Goal: Information Seeking & Learning: Check status

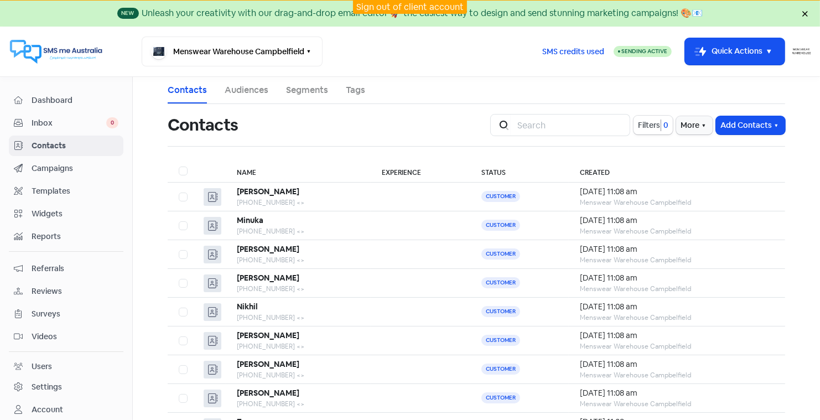
click at [395, 6] on link "Sign out of client account" at bounding box center [409, 7] width 107 height 12
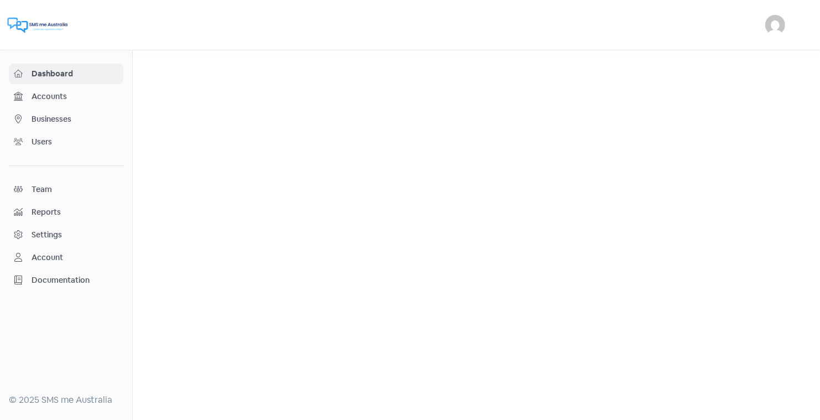
click at [49, 118] on span "Businesses" at bounding box center [75, 119] width 87 height 12
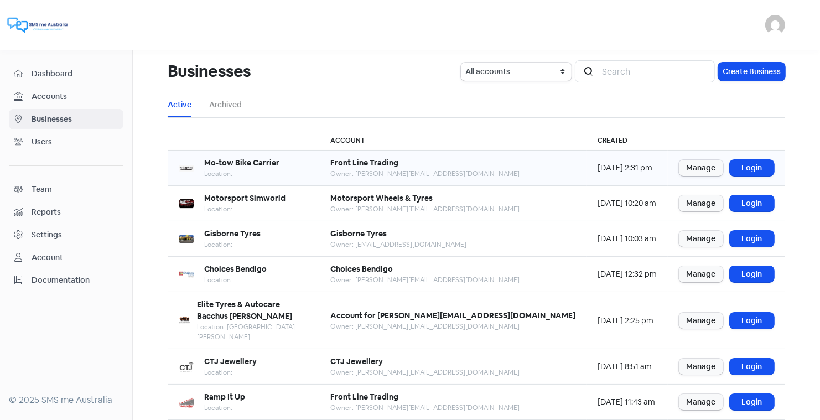
scroll to position [134, 0]
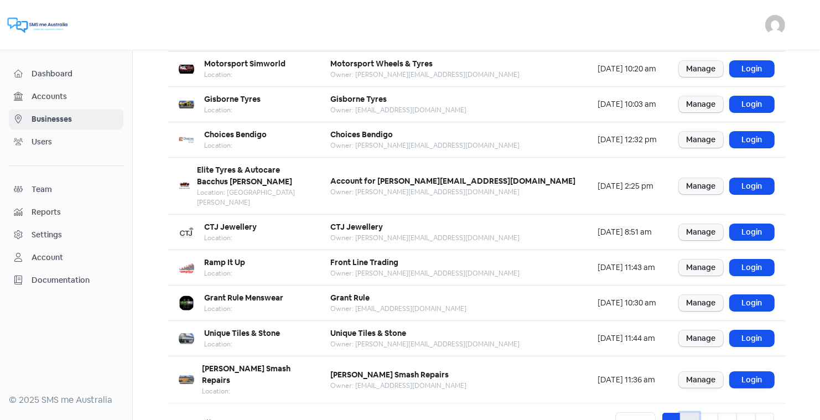
click at [690, 413] on link "2" at bounding box center [689, 423] width 19 height 21
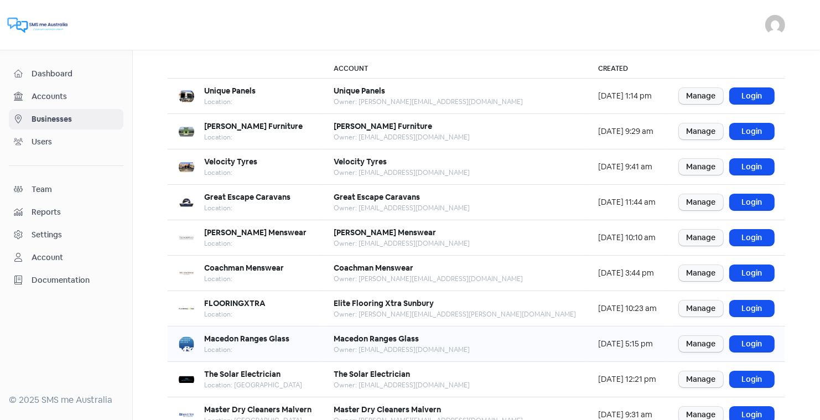
scroll to position [134, 0]
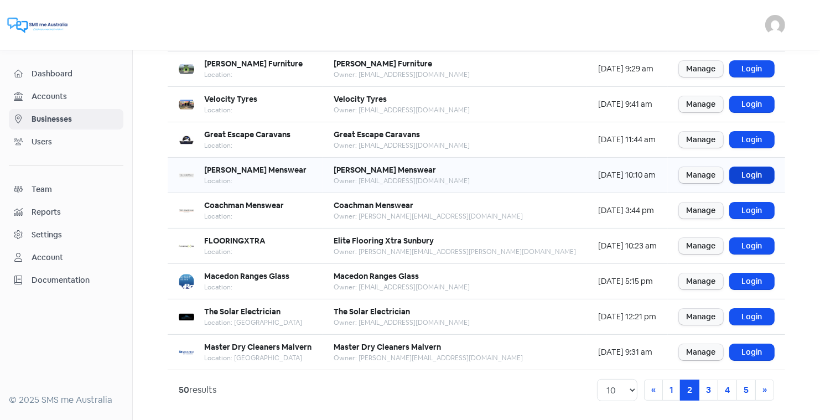
click at [754, 171] on link "Login" at bounding box center [751, 175] width 44 height 16
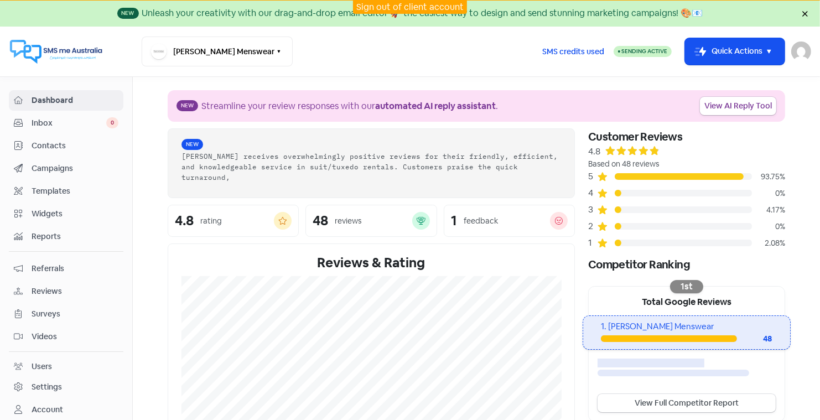
click at [41, 285] on span "Reviews" at bounding box center [75, 291] width 87 height 12
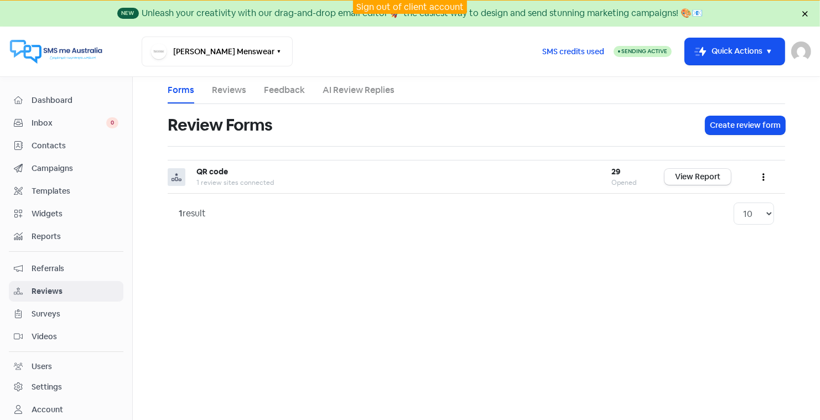
click at [280, 91] on link "Feedback" at bounding box center [284, 90] width 41 height 13
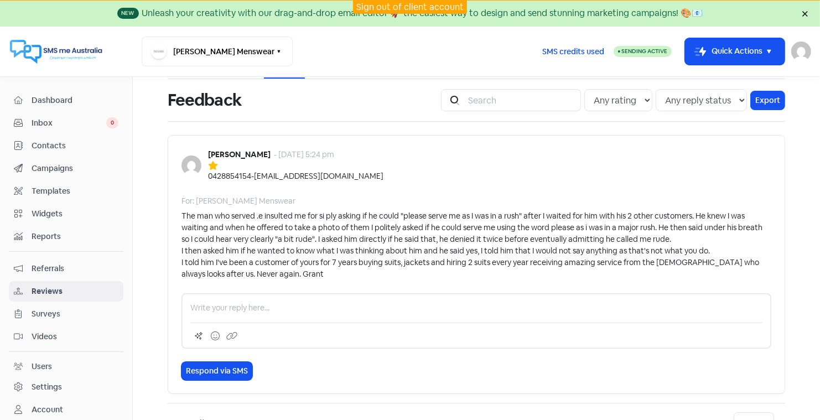
scroll to position [35, 0]
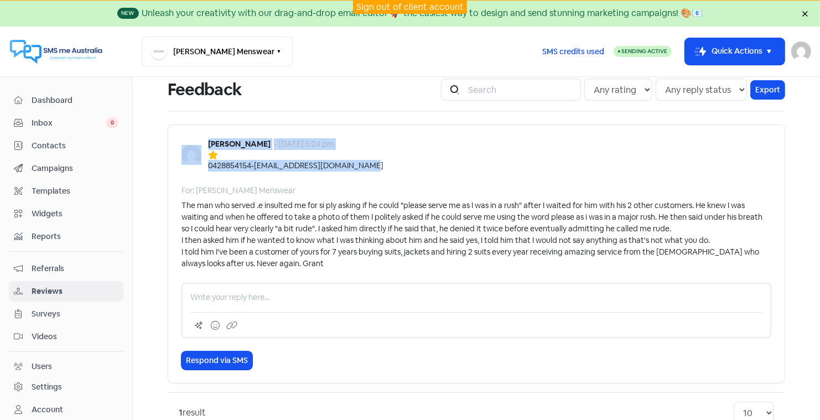
drag, startPoint x: 368, startPoint y: 166, endPoint x: 200, endPoint y: 145, distance: 169.5
click at [200, 144] on div "Grant Edgley - 11 Sep 2025, 5:24 pm 0428854154 - grant@dermalsupplies.com.au" at bounding box center [476, 154] width 590 height 33
copy div "Grant Edgley - 11 Sep 2025, 5:24 pm 0428854154 - grant@dermalsupplies.com.au"
click at [51, 142] on span "Contacts" at bounding box center [75, 146] width 87 height 12
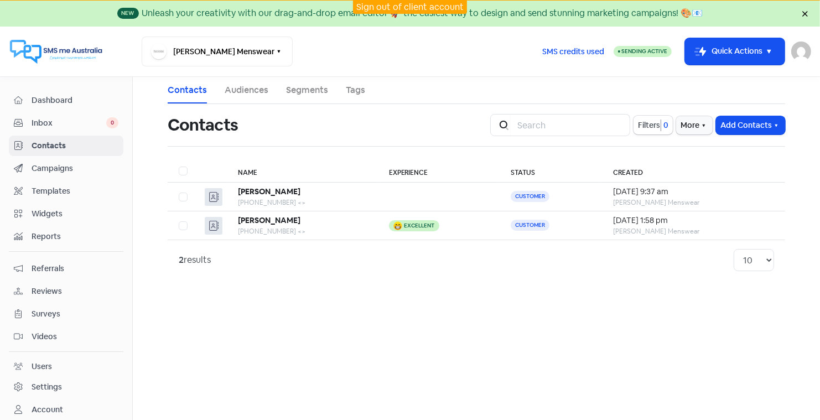
click at [44, 285] on span "Reviews" at bounding box center [75, 291] width 87 height 12
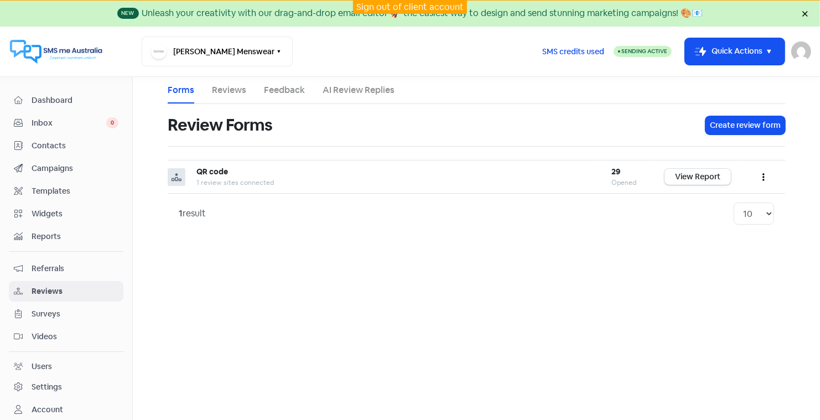
click at [278, 90] on link "Feedback" at bounding box center [284, 90] width 41 height 13
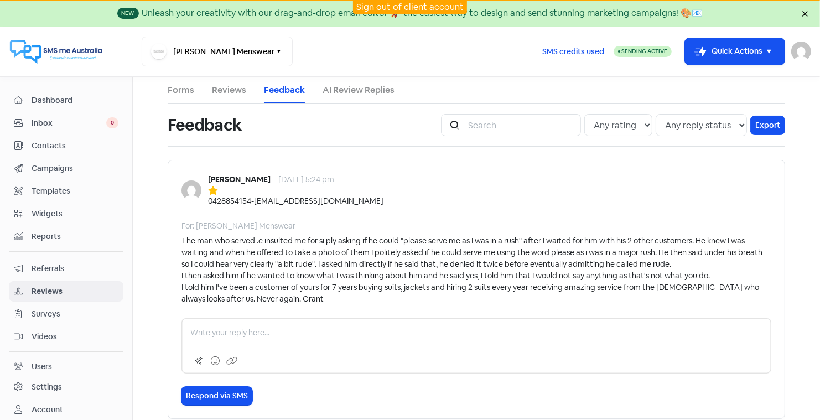
click at [53, 286] on span "Reviews" at bounding box center [75, 291] width 87 height 12
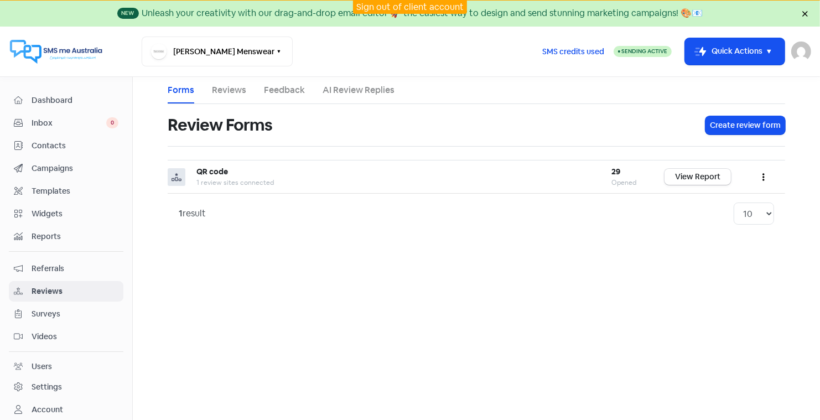
click at [231, 92] on link "Reviews" at bounding box center [229, 90] width 34 height 13
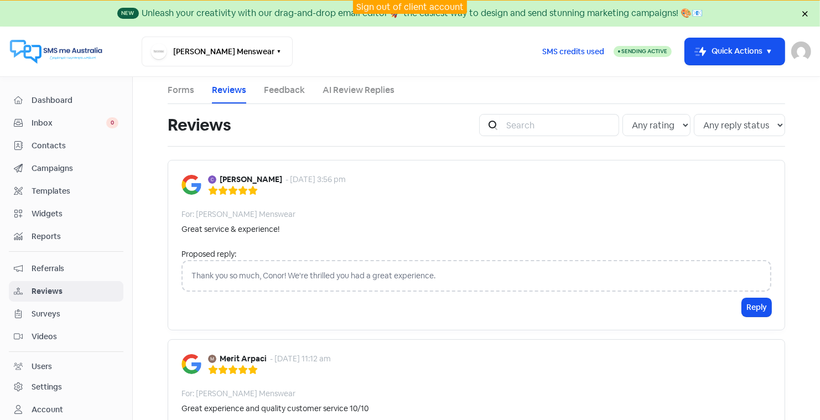
click at [283, 90] on link "Feedback" at bounding box center [284, 90] width 41 height 13
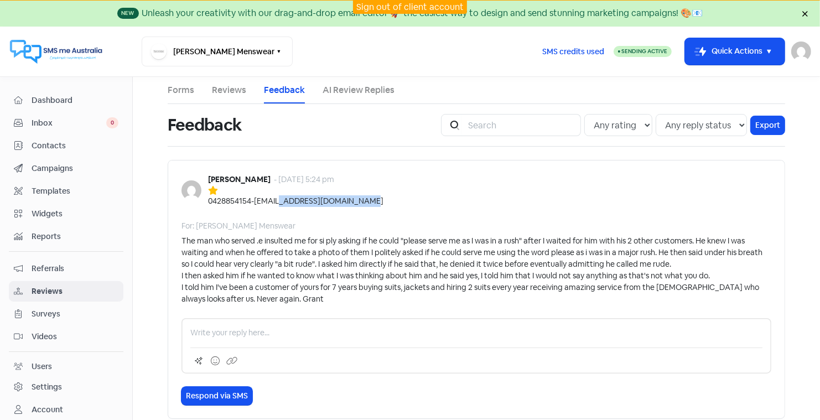
drag, startPoint x: 367, startPoint y: 200, endPoint x: 284, endPoint y: 197, distance: 83.0
click at [284, 197] on div "Grant Edgley - 11 Sep 2025, 5:24 pm 0428854154 - grant@dermalsupplies.com.au" at bounding box center [476, 190] width 590 height 33
copy div "dermalsupplies.com.au"
click at [399, 4] on link "Sign out of client account" at bounding box center [409, 7] width 107 height 12
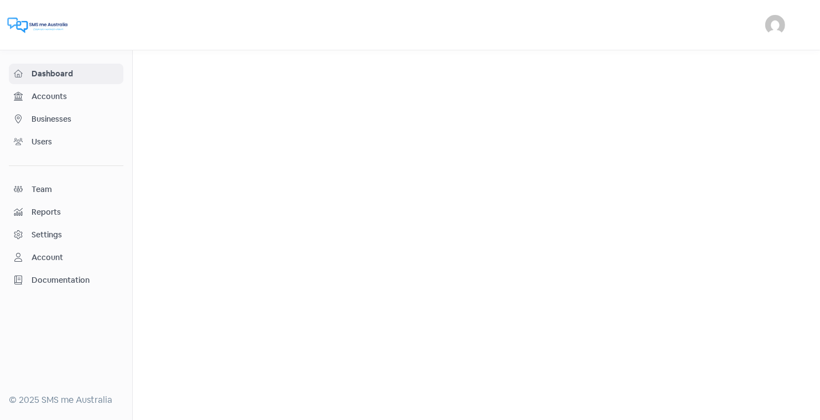
click at [53, 116] on span "Businesses" at bounding box center [75, 119] width 87 height 12
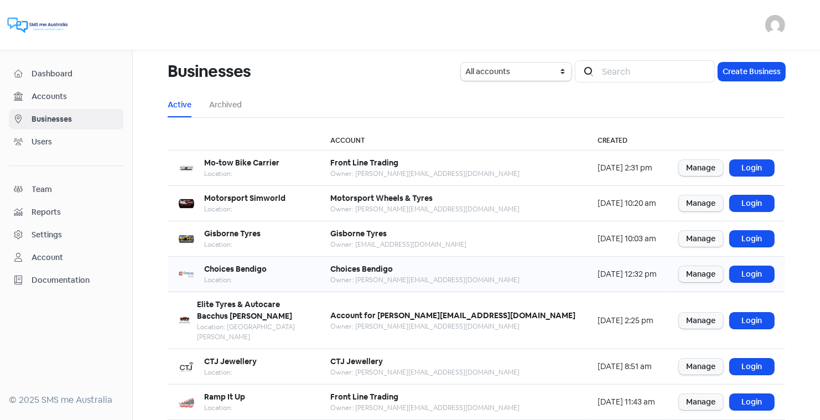
scroll to position [134, 0]
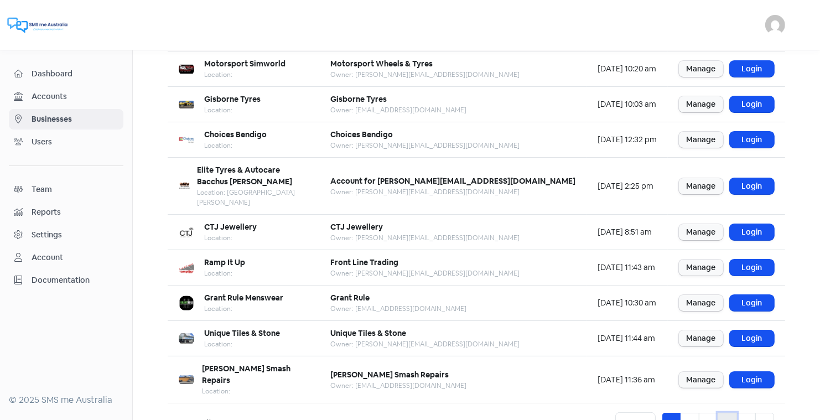
click at [728, 413] on link "4" at bounding box center [726, 423] width 19 height 21
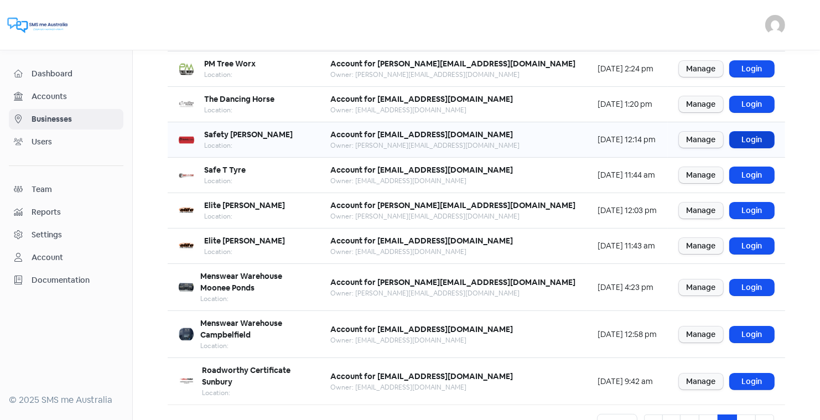
click at [752, 134] on link "Login" at bounding box center [751, 140] width 44 height 16
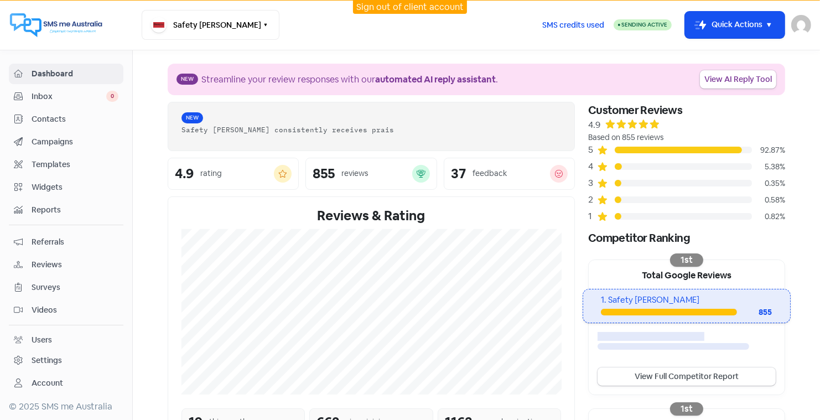
click at [39, 259] on span "Reviews" at bounding box center [75, 265] width 87 height 12
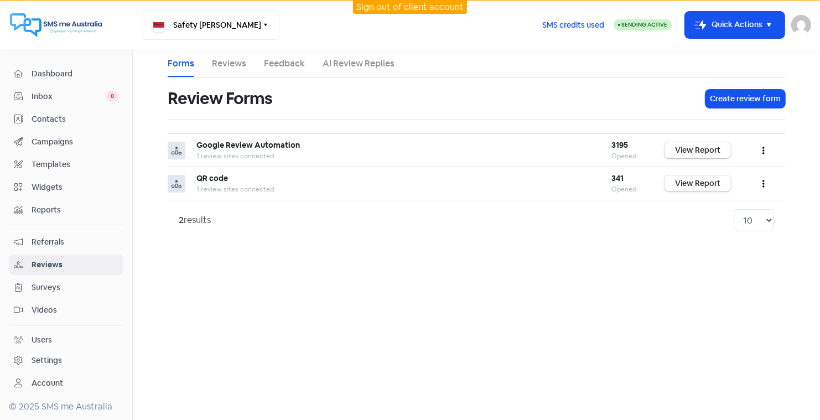
click at [231, 62] on link "Reviews" at bounding box center [229, 63] width 34 height 13
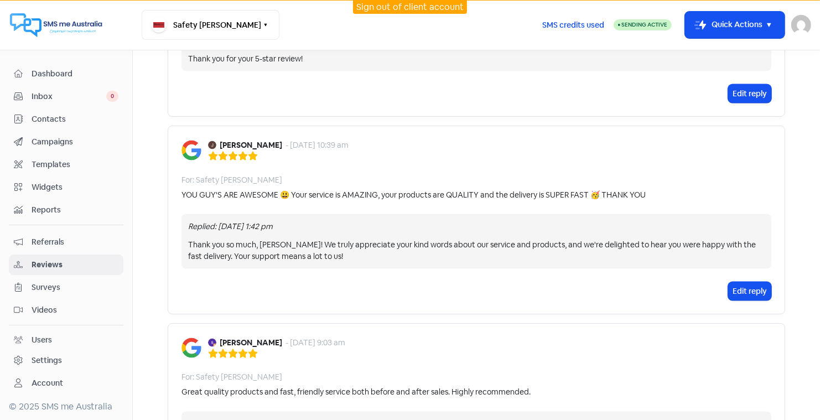
scroll to position [1551, 0]
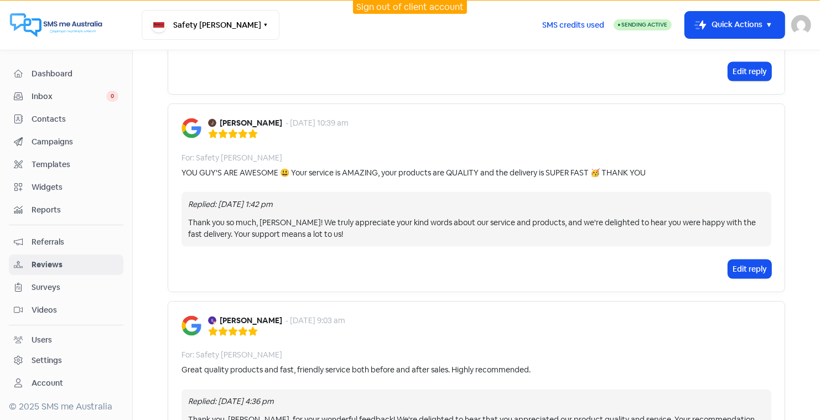
click at [383, 5] on link "Sign out of client account" at bounding box center [409, 7] width 107 height 12
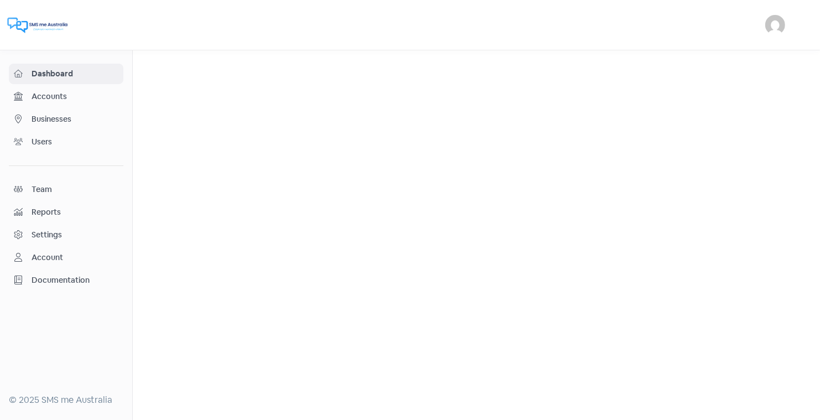
click at [55, 116] on span "Businesses" at bounding box center [75, 119] width 87 height 12
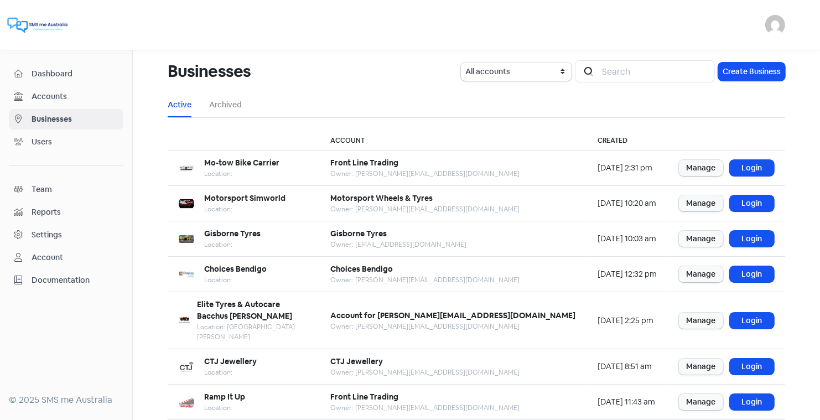
scroll to position [134, 0]
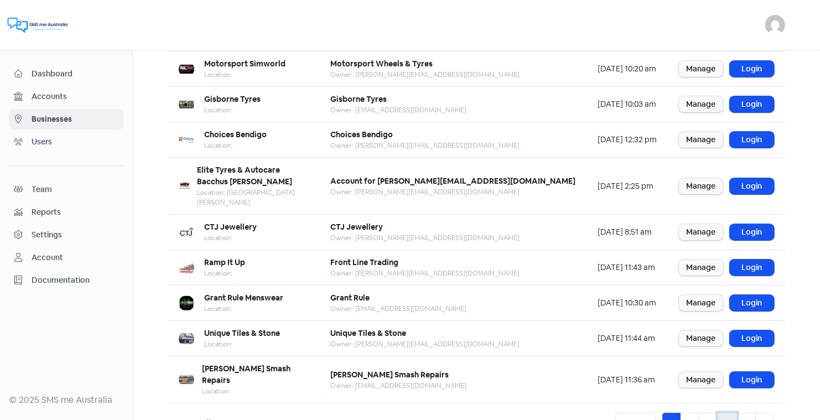
click at [726, 413] on link "4" at bounding box center [726, 423] width 19 height 21
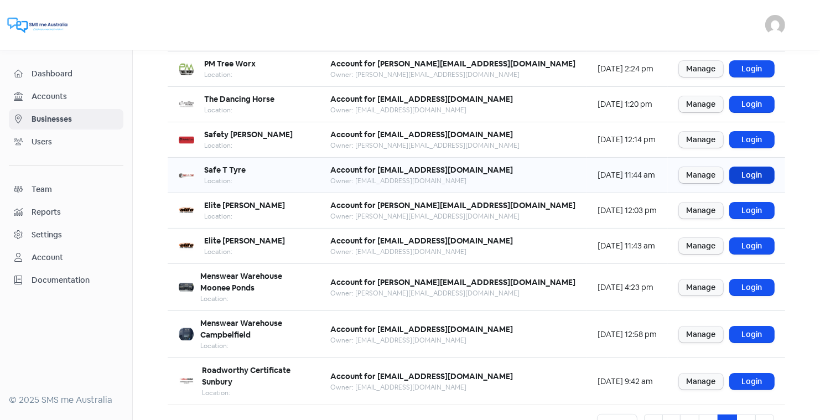
click at [747, 172] on link "Login" at bounding box center [751, 175] width 44 height 16
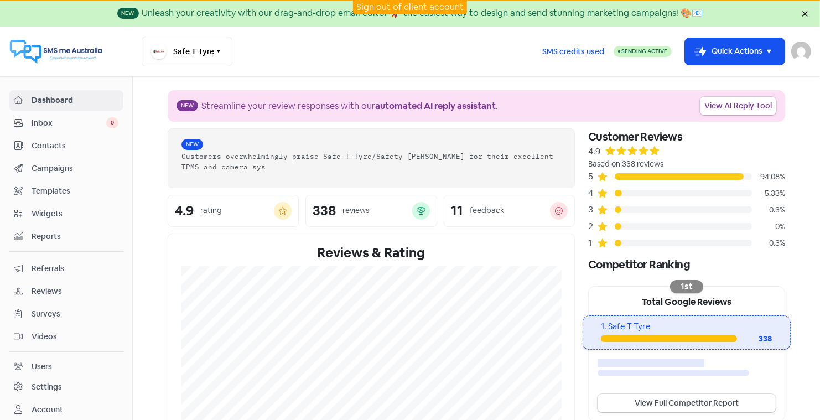
click at [50, 288] on span "Reviews" at bounding box center [75, 291] width 87 height 12
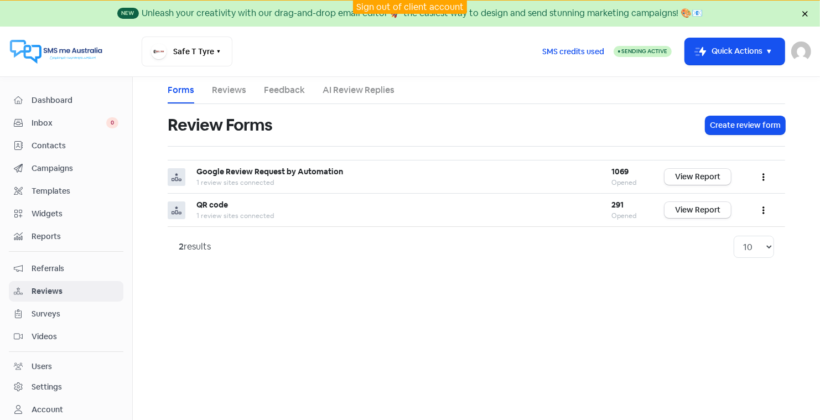
click at [218, 88] on link "Reviews" at bounding box center [229, 90] width 34 height 13
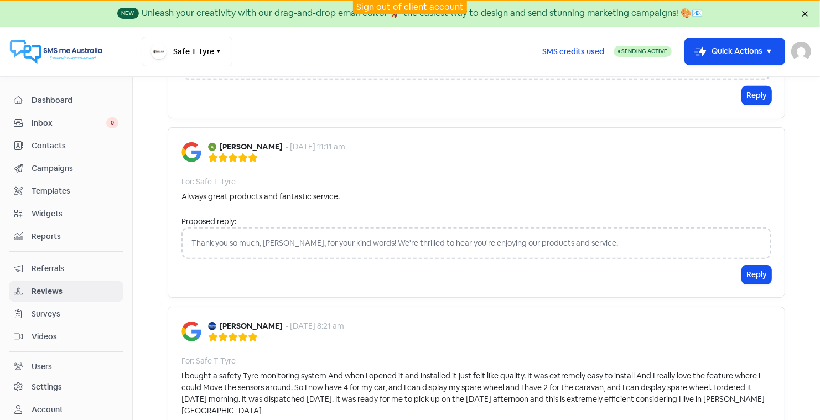
scroll to position [486, 0]
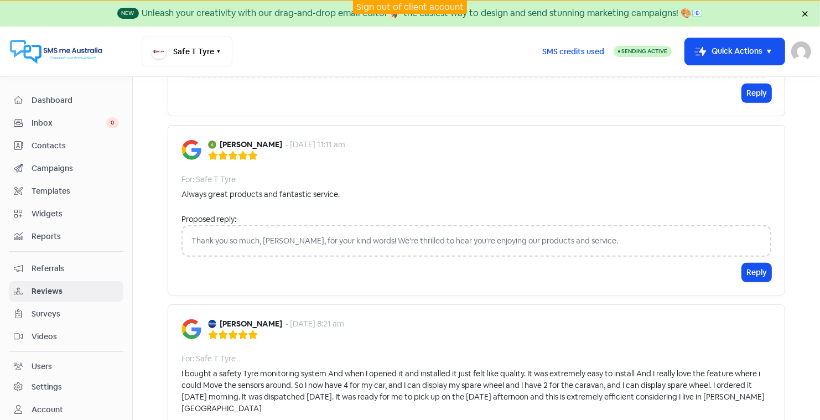
click at [399, 6] on link "Sign out of client account" at bounding box center [409, 7] width 107 height 12
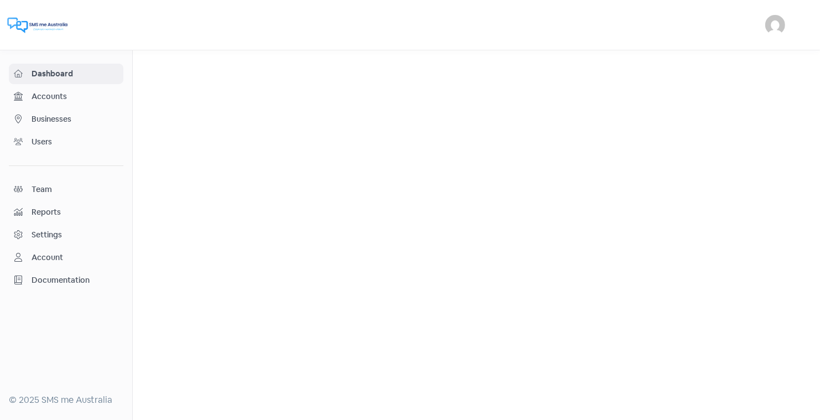
click at [57, 117] on span "Businesses" at bounding box center [75, 119] width 87 height 12
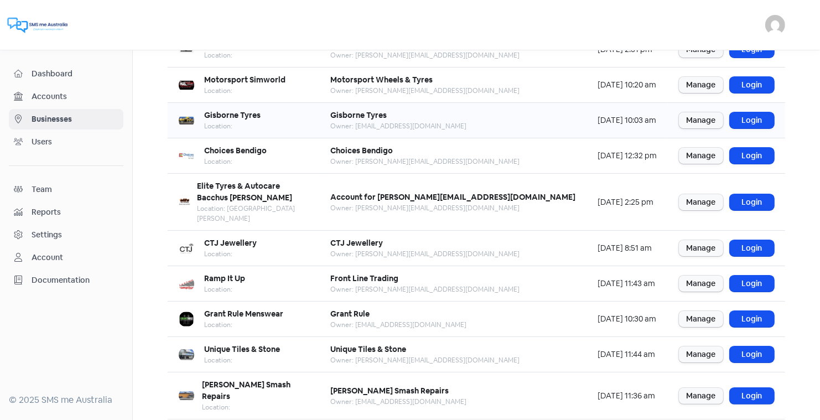
scroll to position [134, 0]
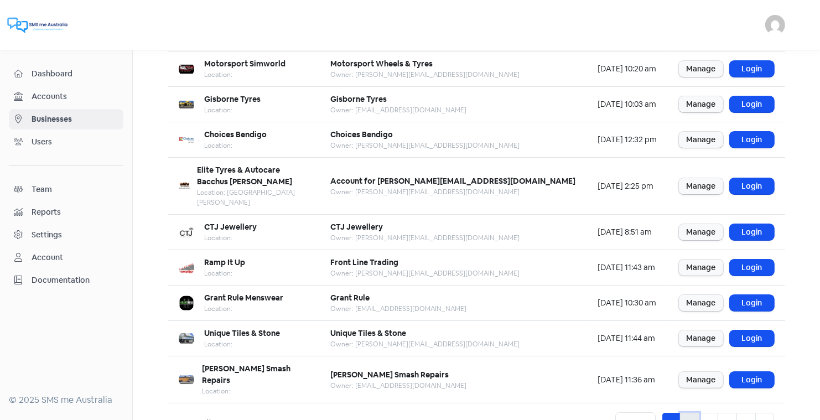
click at [693, 413] on link "2" at bounding box center [689, 423] width 19 height 21
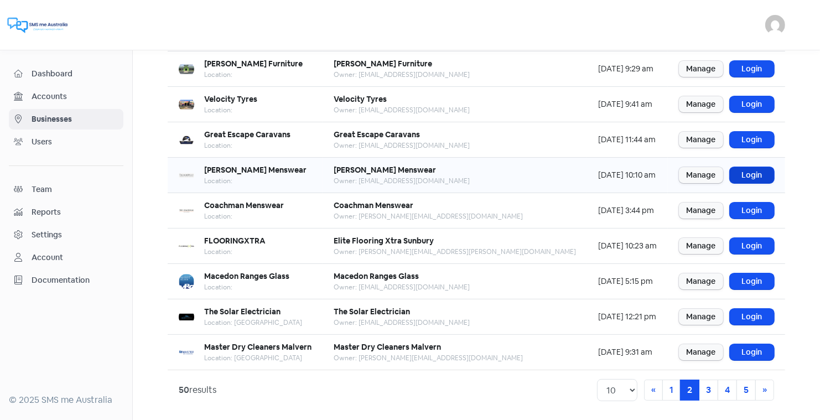
click at [747, 173] on link "Login" at bounding box center [751, 175] width 44 height 16
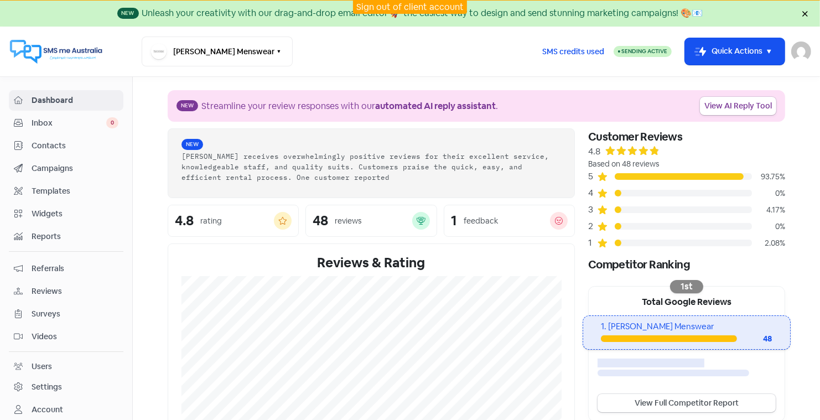
scroll to position [19, 0]
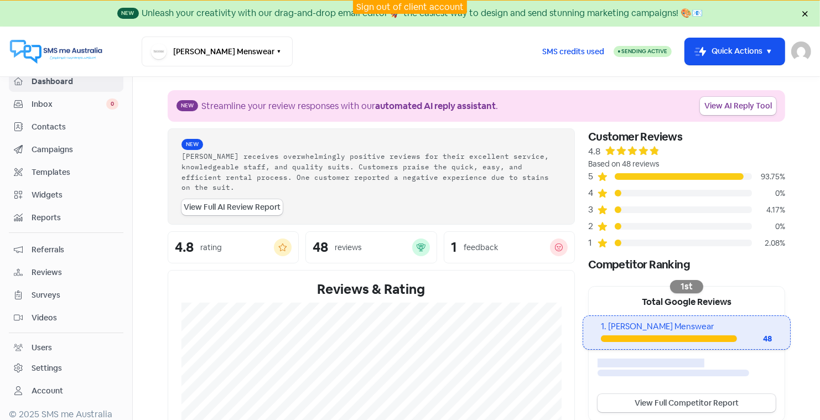
click at [40, 268] on span "Reviews" at bounding box center [75, 273] width 87 height 12
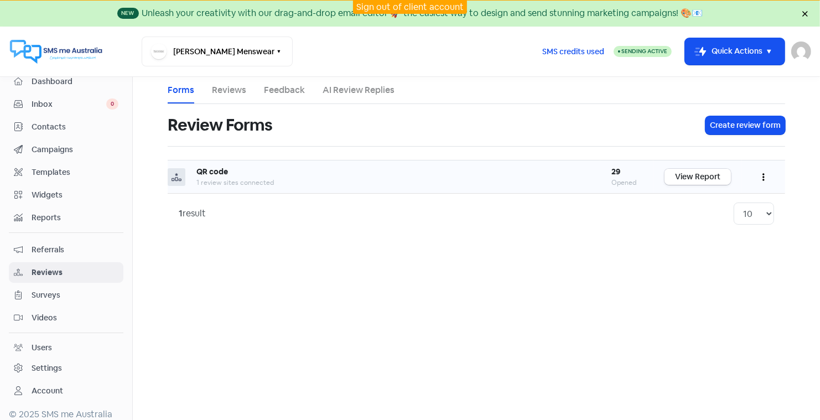
click at [687, 169] on link "View Report" at bounding box center [697, 177] width 66 height 16
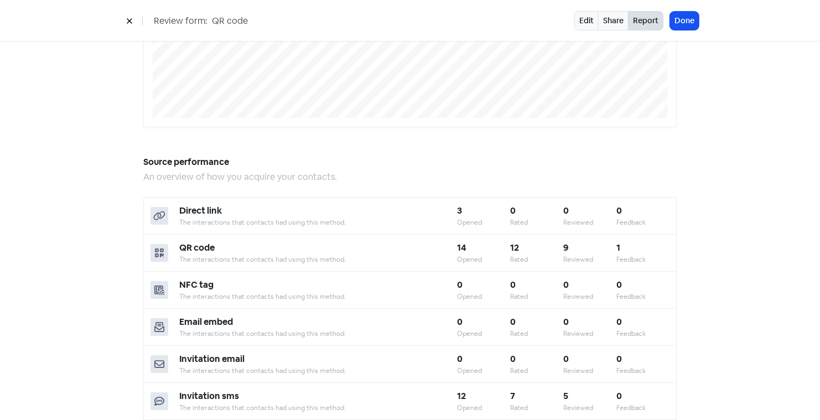
scroll to position [253, 0]
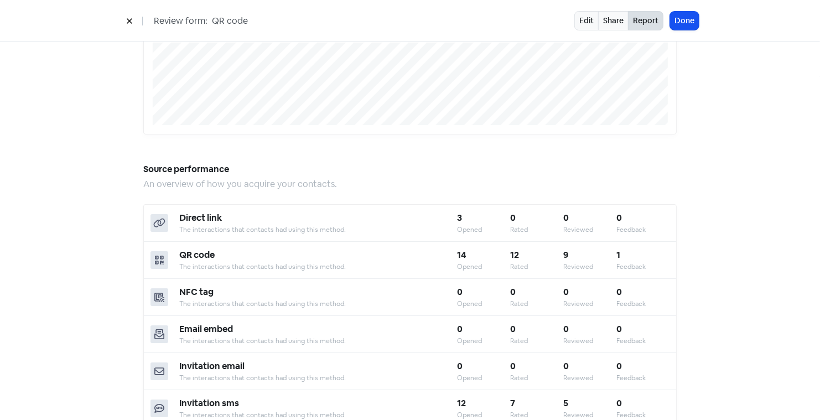
click at [399, 279] on div "NFC tag The interactions that contacts had using this method. 0 Opened 0 Rated …" at bounding box center [410, 297] width 532 height 37
